Goal: Navigation & Orientation: Understand site structure

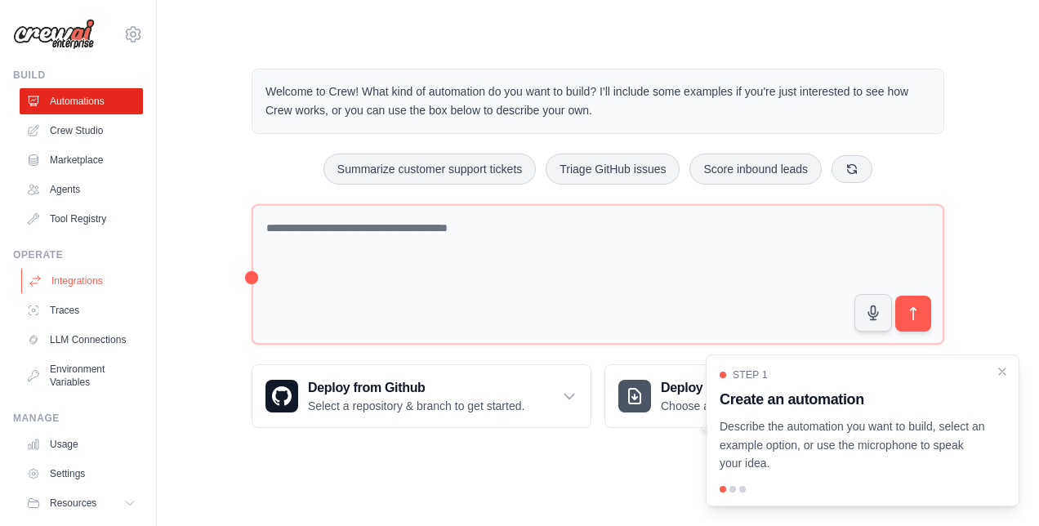
click at [74, 289] on link "Integrations" at bounding box center [82, 281] width 123 height 26
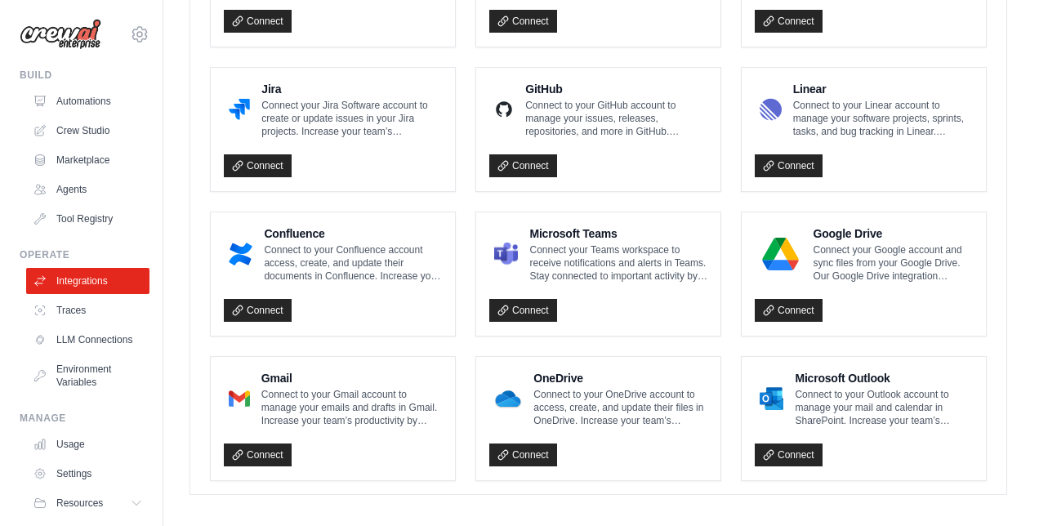
scroll to position [1008, 0]
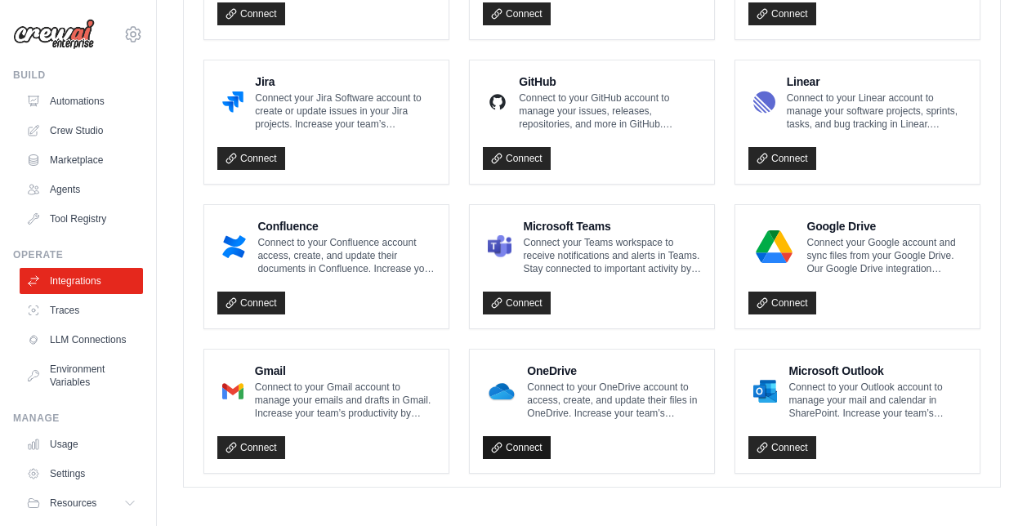
click at [522, 446] on link "Connect" at bounding box center [517, 447] width 68 height 23
click at [515, 443] on link "Connect" at bounding box center [517, 447] width 68 height 23
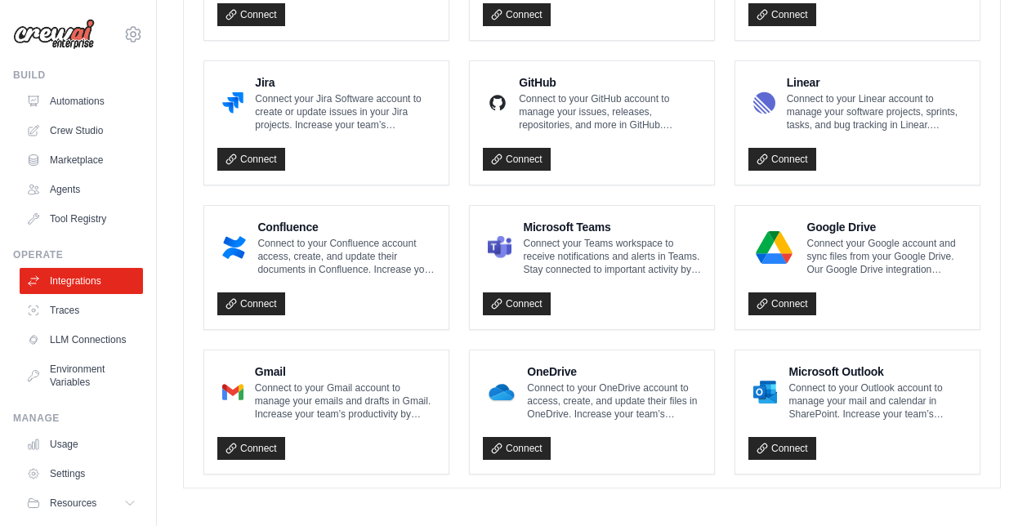
scroll to position [1064, 0]
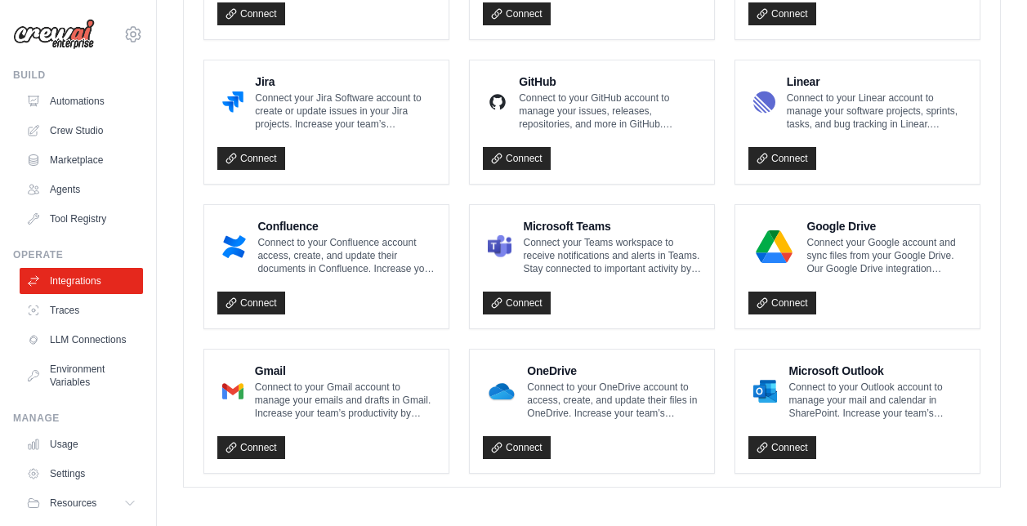
click at [743, 299] on div "Google Drive Connect your Google account and sync files from your Google Drive.…" at bounding box center [857, 266] width 244 height 123
click at [775, 300] on link "Connect" at bounding box center [782, 303] width 68 height 23
click at [243, 449] on link "Connect" at bounding box center [251, 447] width 68 height 23
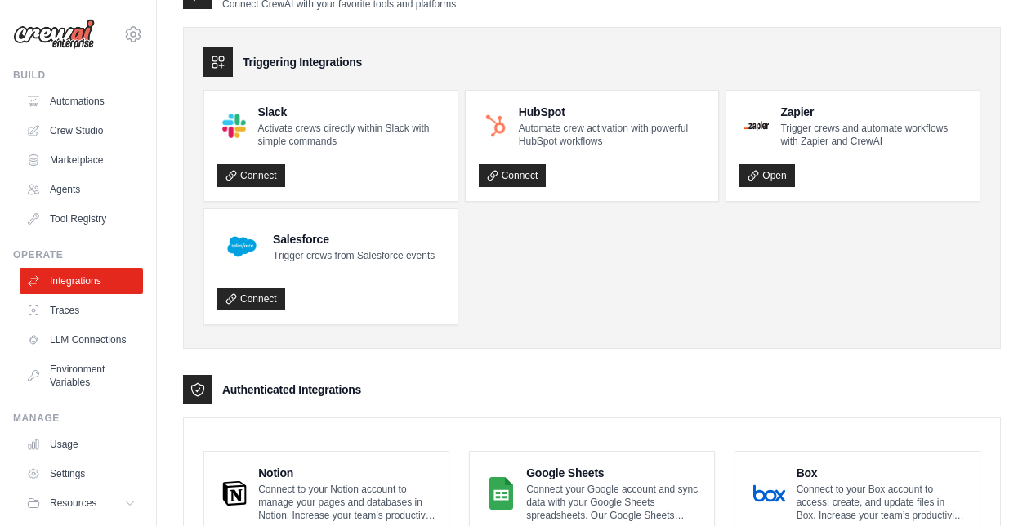
scroll to position [0, 0]
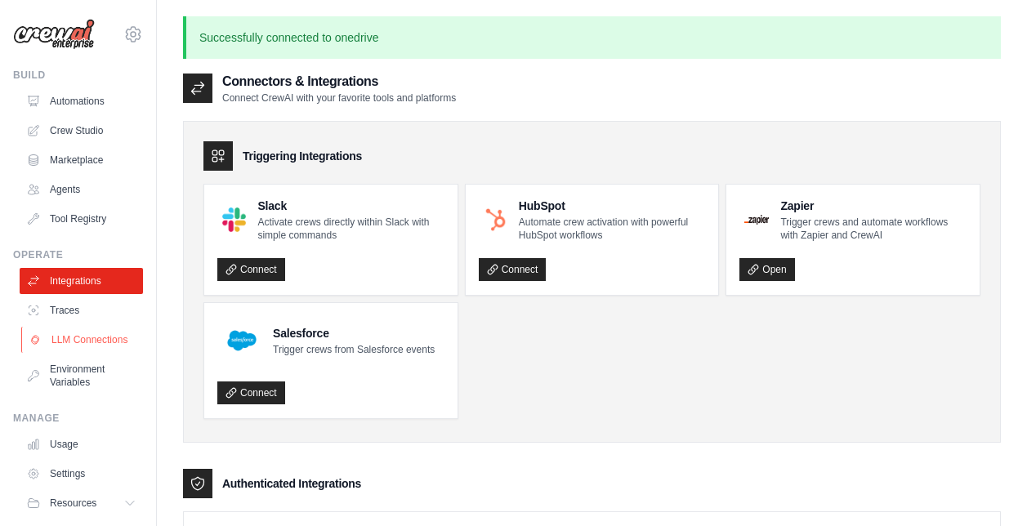
click at [87, 353] on link "LLM Connections" at bounding box center [82, 340] width 123 height 26
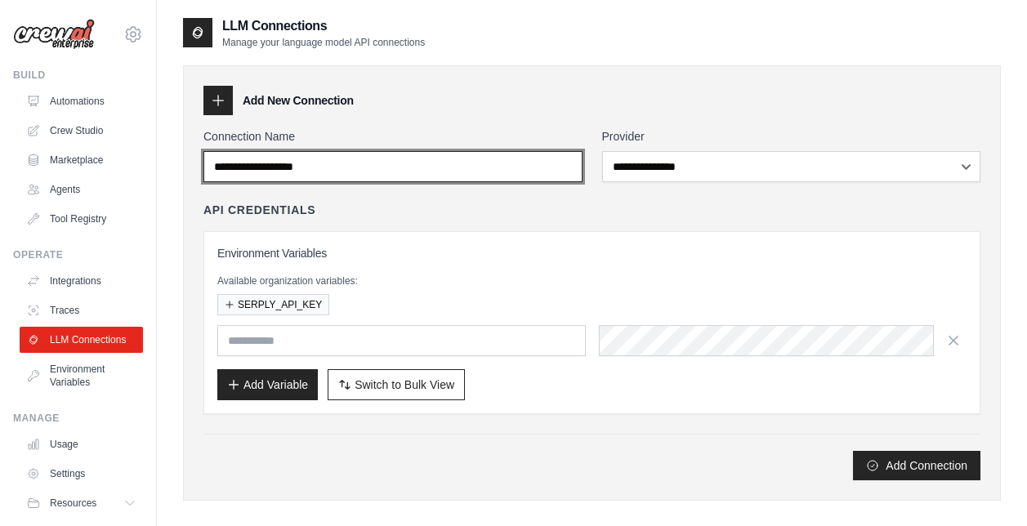
click at [346, 176] on input "Connection Name" at bounding box center [392, 166] width 379 height 31
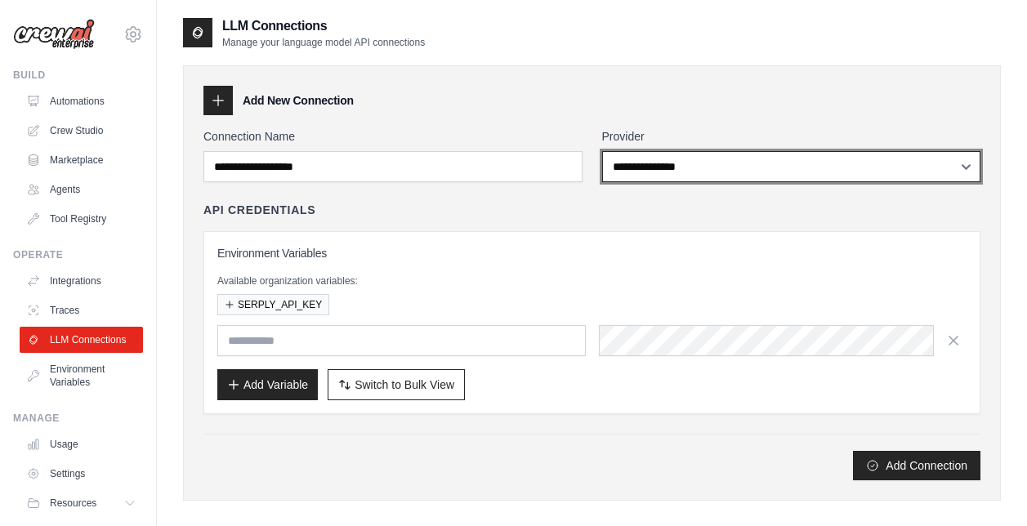
click at [713, 180] on select "**********" at bounding box center [791, 166] width 379 height 31
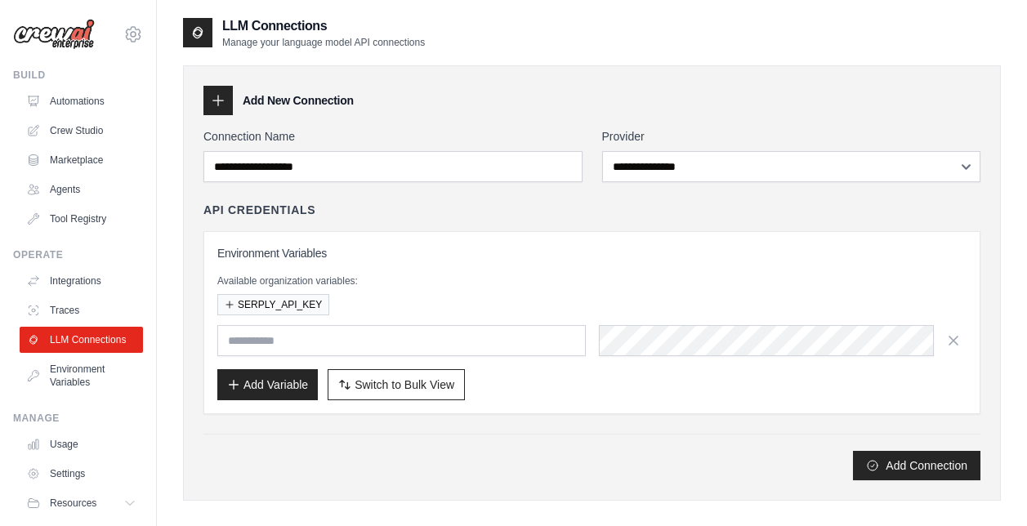
click at [493, 283] on p "Available organization variables:" at bounding box center [591, 281] width 749 height 13
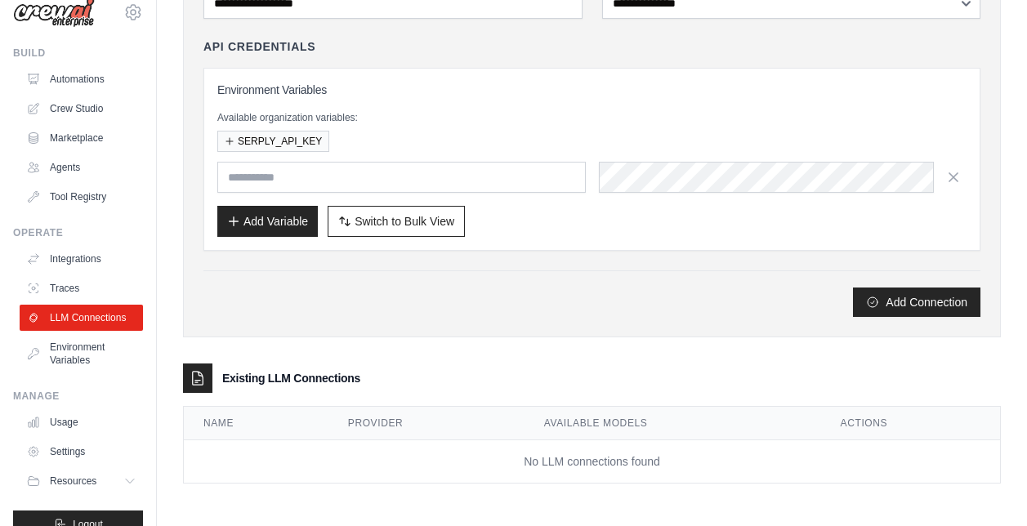
scroll to position [60, 0]
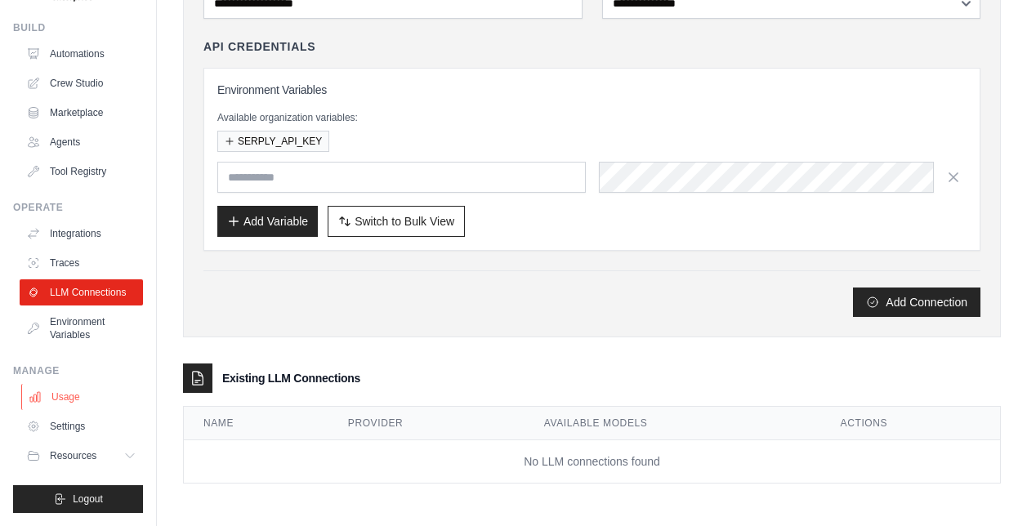
click at [63, 401] on link "Usage" at bounding box center [82, 397] width 123 height 26
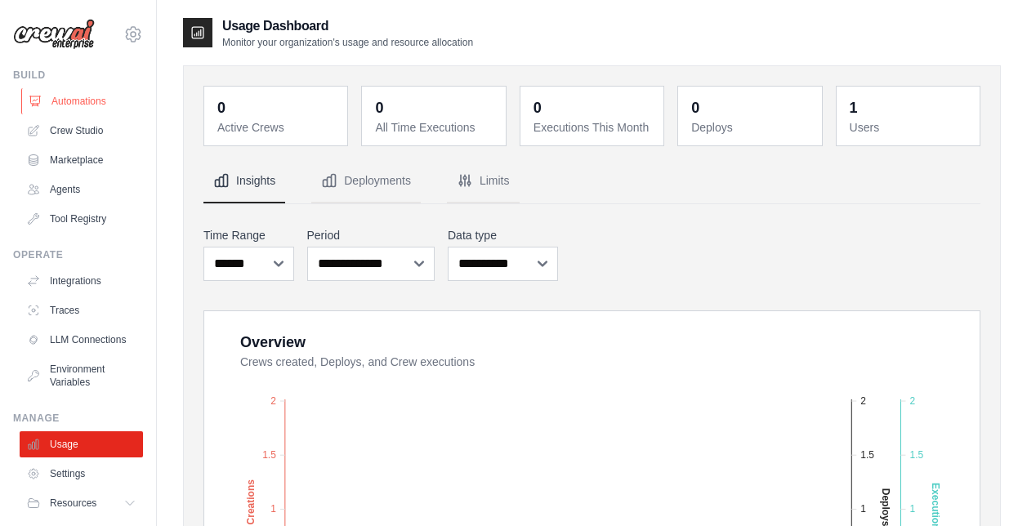
click at [84, 103] on link "Automations" at bounding box center [82, 101] width 123 height 26
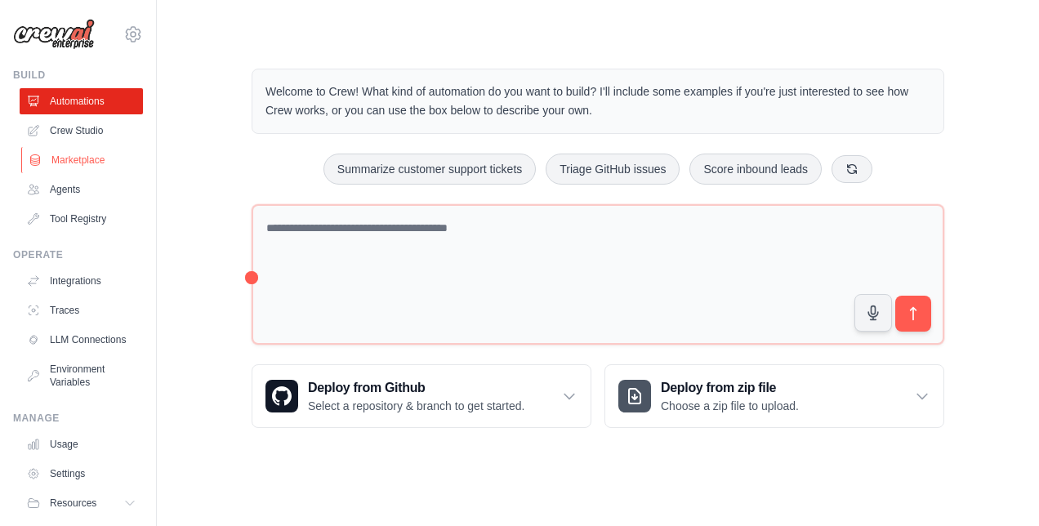
click at [68, 166] on link "Marketplace" at bounding box center [82, 160] width 123 height 26
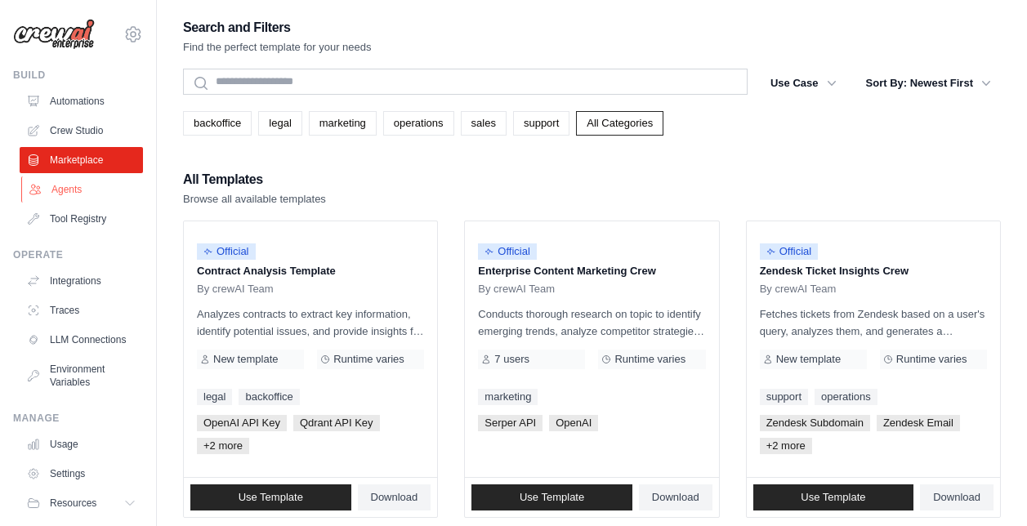
click at [70, 189] on link "Agents" at bounding box center [82, 189] width 123 height 26
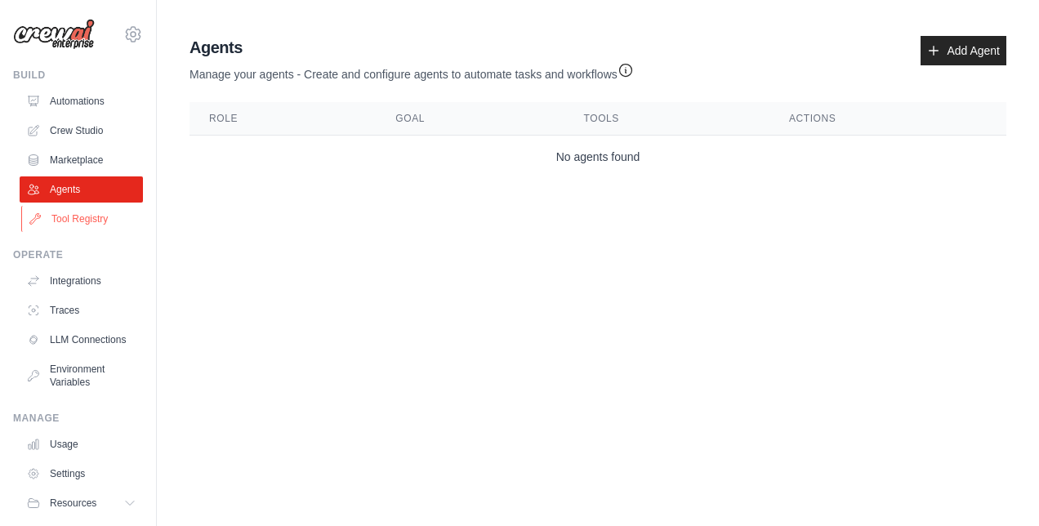
click at [69, 215] on link "Tool Registry" at bounding box center [82, 219] width 123 height 26
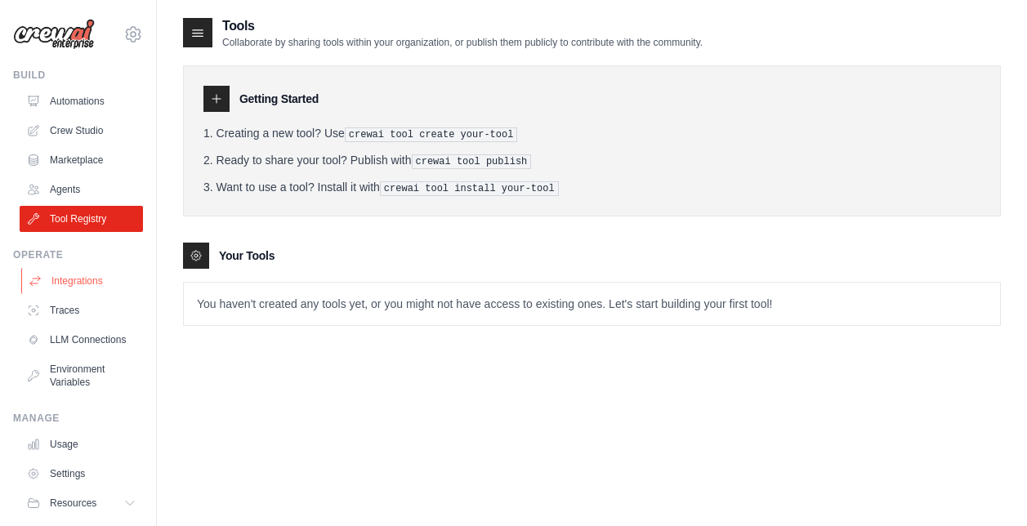
click at [59, 286] on link "Integrations" at bounding box center [82, 281] width 123 height 26
